Goal: Find specific page/section: Find specific page/section

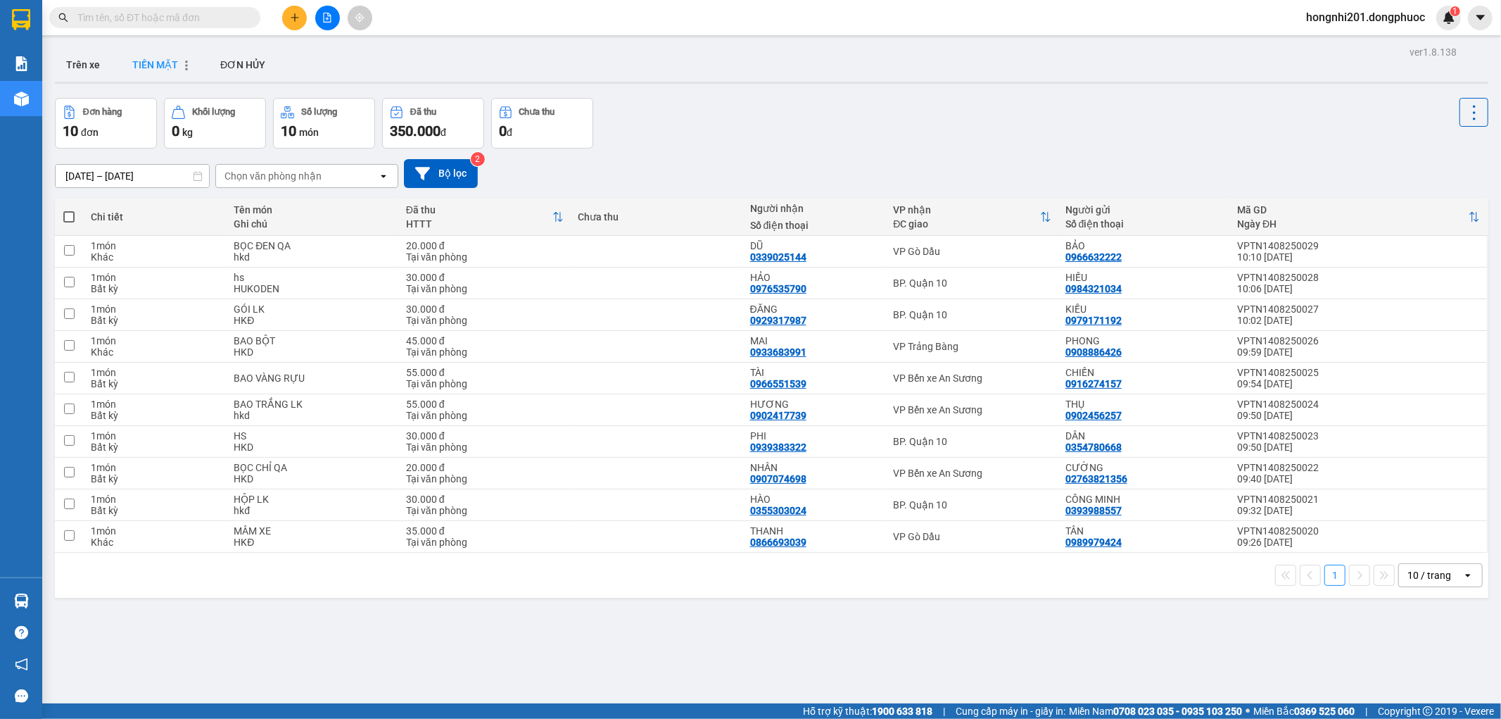
click at [127, 67] on div "TIỀN MẶT" at bounding box center [154, 64] width 65 height 11
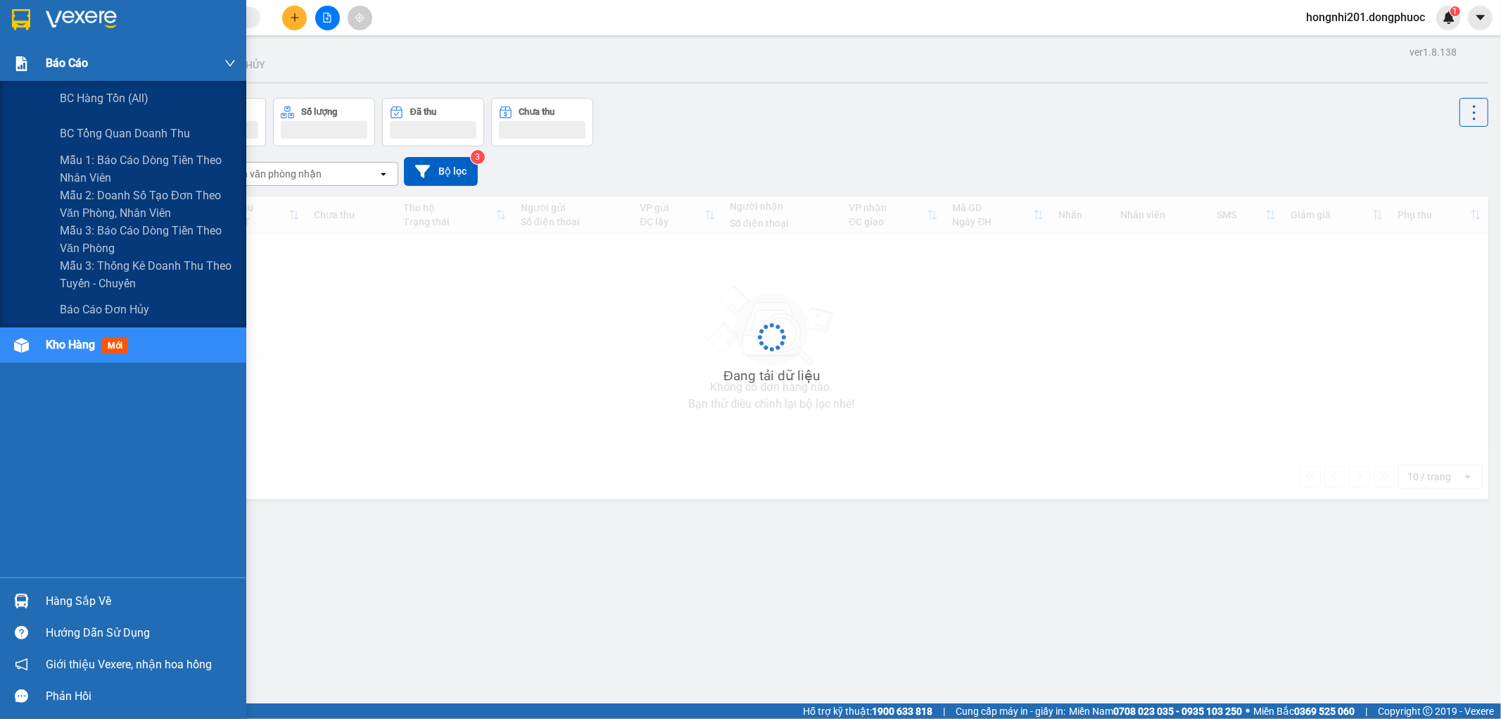
click at [25, 64] on img at bounding box center [21, 63] width 15 height 15
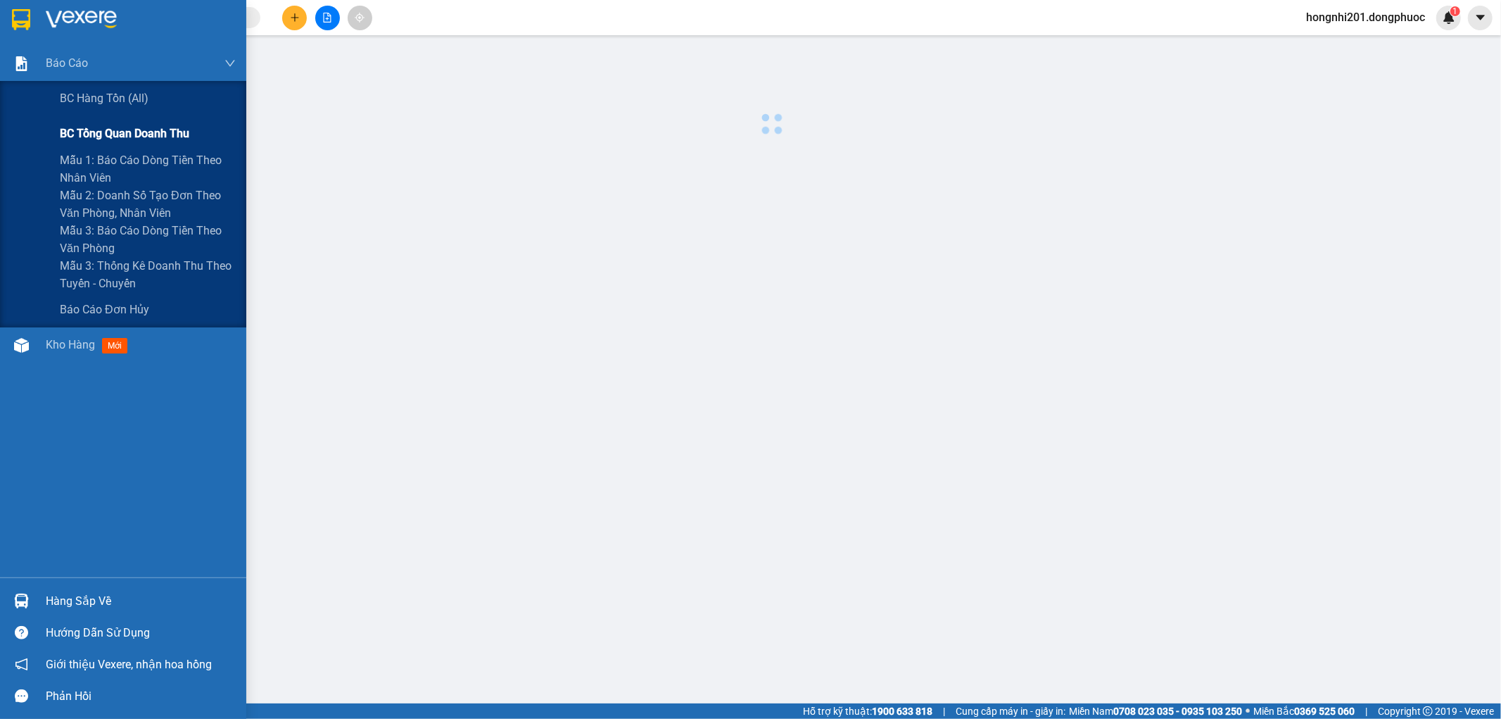
click at [131, 127] on span "BC tổng quan doanh thu" at bounding box center [125, 134] width 130 height 18
